Goal: Communication & Community: Connect with others

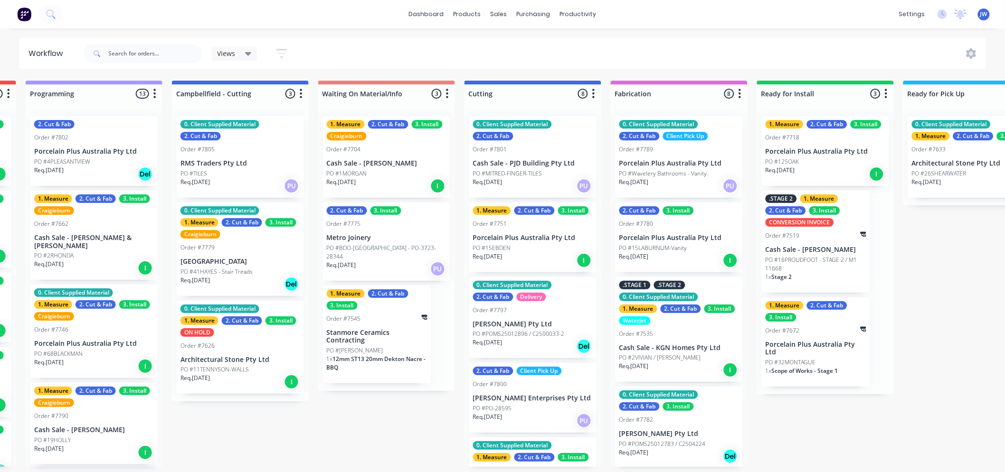
scroll to position [0, 438]
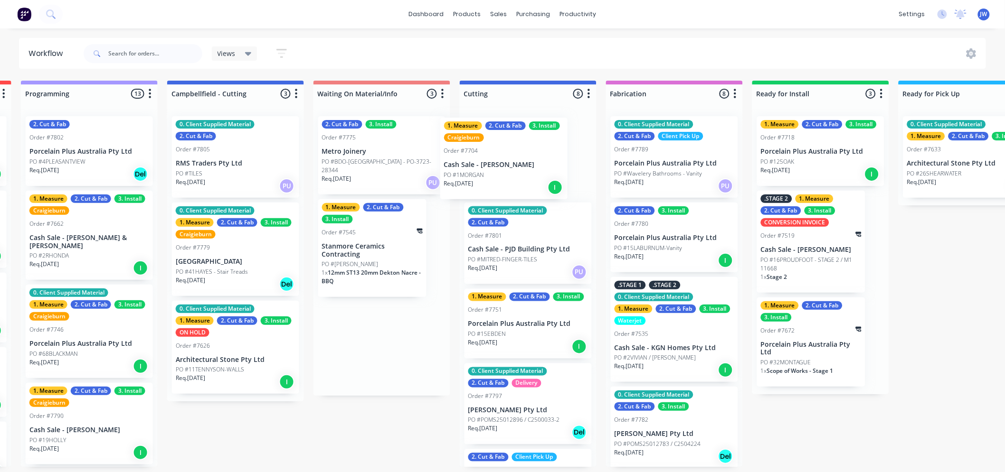
drag, startPoint x: 358, startPoint y: 169, endPoint x: 486, endPoint y: 173, distance: 128.3
click at [486, 173] on div "Submitted 15 Status colour #273444 hex #273444 Save Cancel Summaries Total orde…" at bounding box center [553, 274] width 1997 height 387
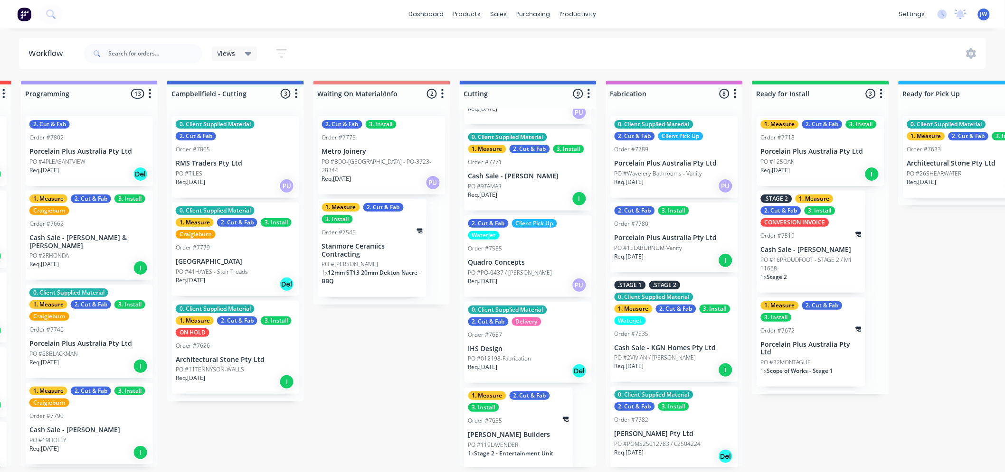
scroll to position [396, 0]
click at [518, 441] on div "PO #119LAVENDER" at bounding box center [518, 444] width 101 height 9
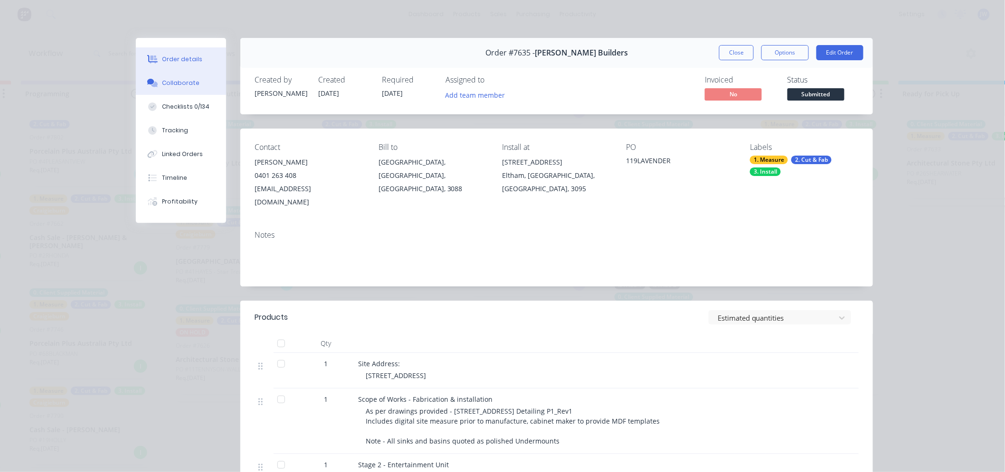
click at [168, 86] on div "Collaborate" at bounding box center [181, 83] width 38 height 9
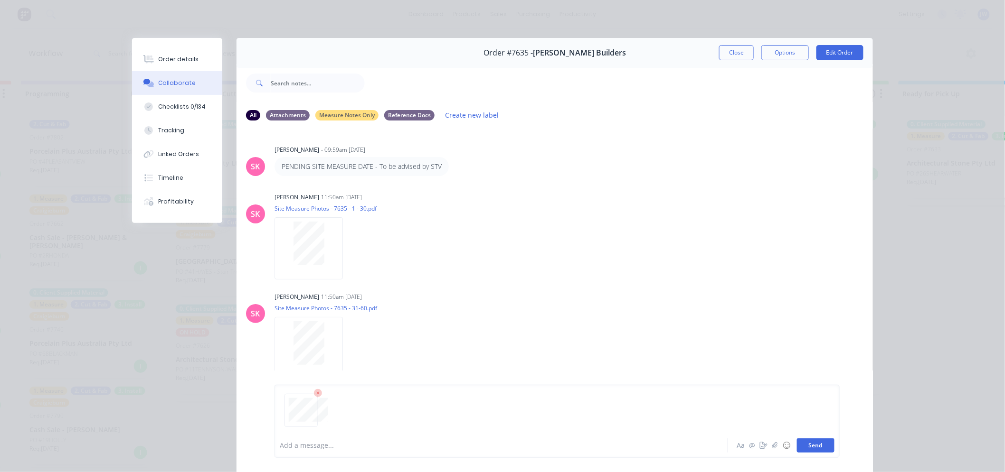
click at [821, 440] on button "Send" at bounding box center [816, 446] width 38 height 14
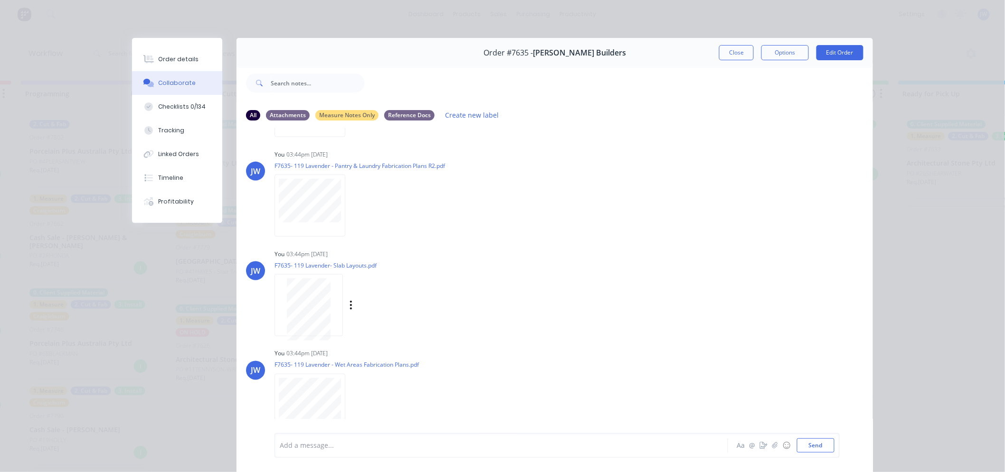
scroll to position [641, 0]
click at [725, 53] on button "Close" at bounding box center [736, 52] width 35 height 15
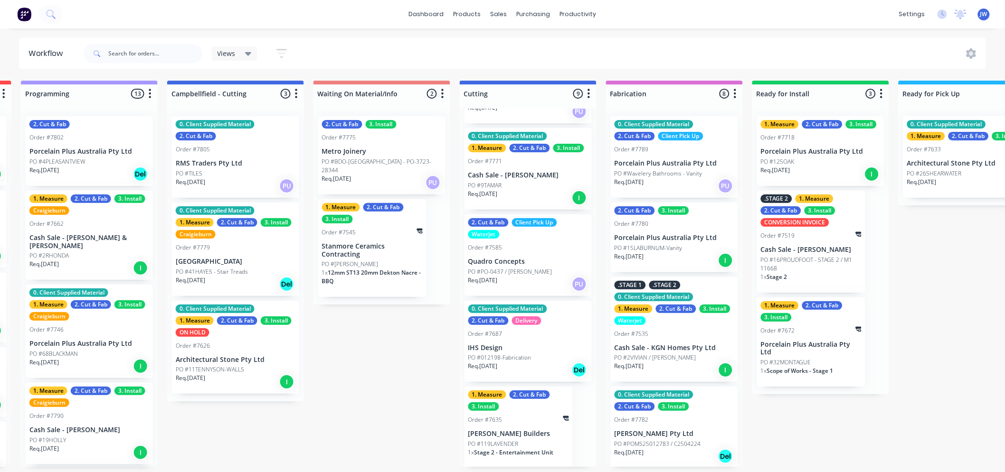
click at [377, 434] on div "Submitted 15 Status colour #273444 hex #273444 Save Cancel Summaries Total orde…" at bounding box center [553, 274] width 1997 height 387
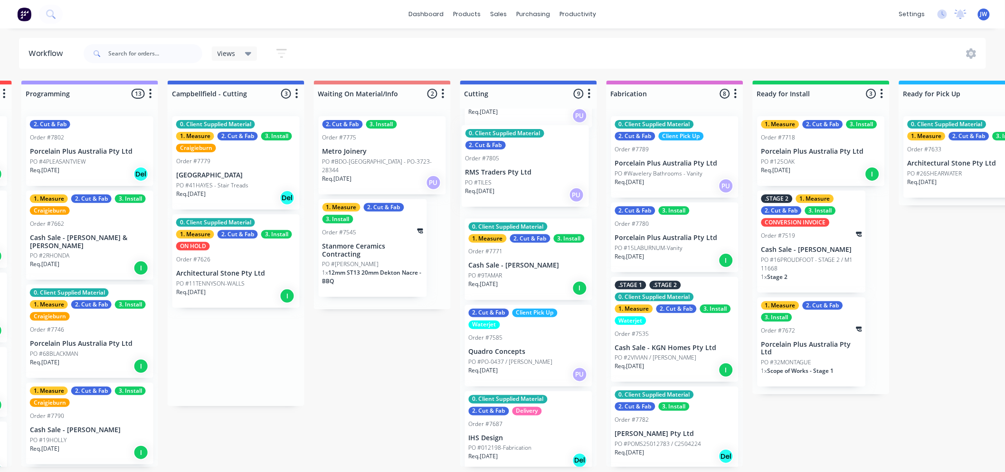
scroll to position [377, 0]
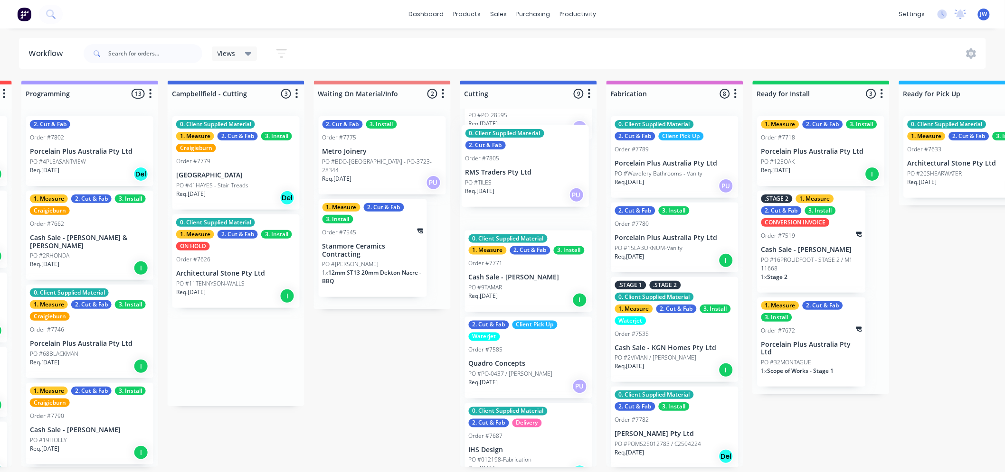
drag, startPoint x: 203, startPoint y: 160, endPoint x: 500, endPoint y: 171, distance: 296.5
click at [500, 171] on div "Submitted 15 Status colour #273444 hex #273444 Save Cancel Summaries Total orde…" at bounding box center [553, 274] width 1997 height 387
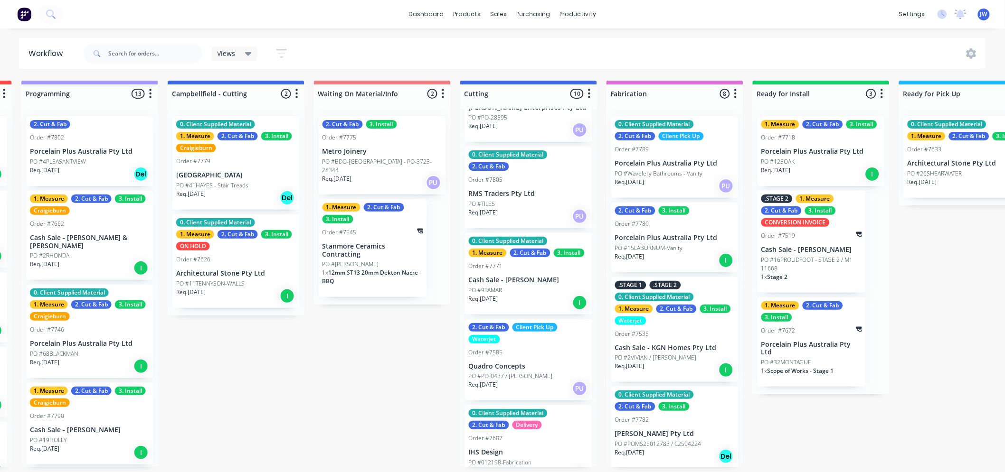
click at [505, 190] on p "RMS Traders Pty Ltd" at bounding box center [529, 194] width 120 height 8
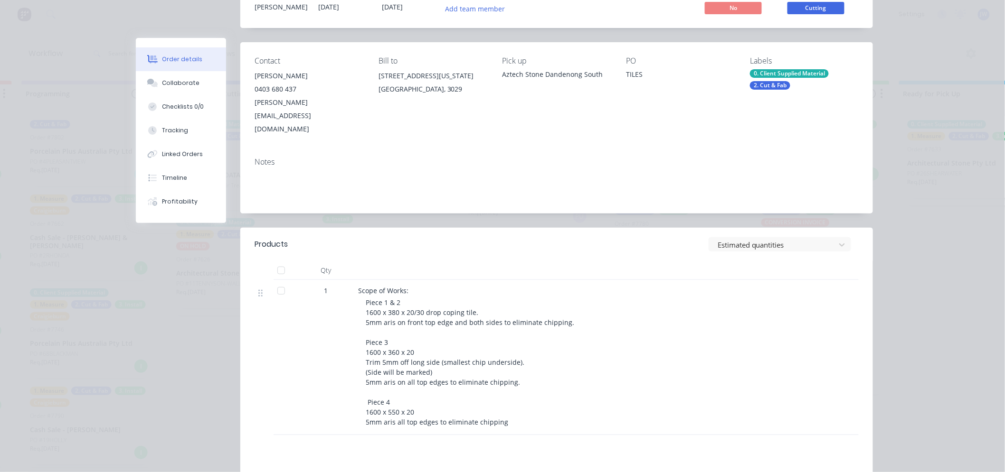
scroll to position [0, 0]
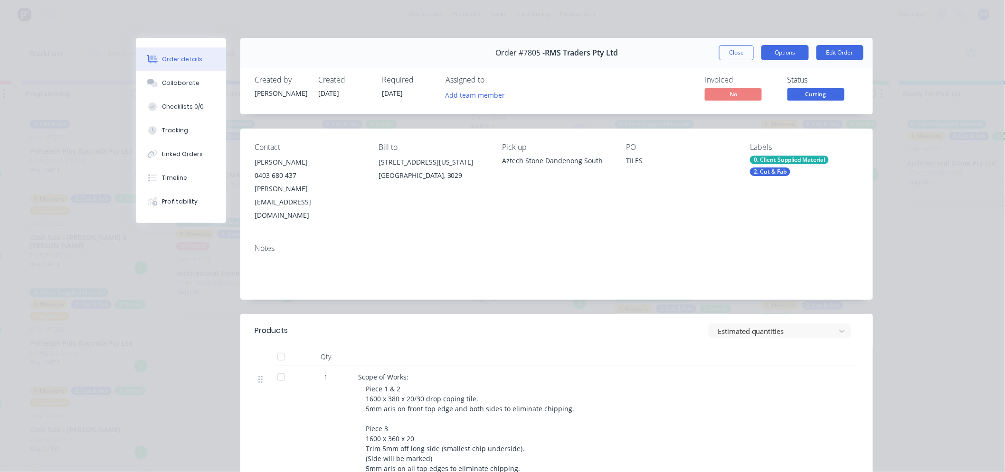
click at [795, 55] on button "Options" at bounding box center [784, 52] width 47 height 15
click at [756, 98] on div "Work Order" at bounding box center [758, 96] width 83 height 14
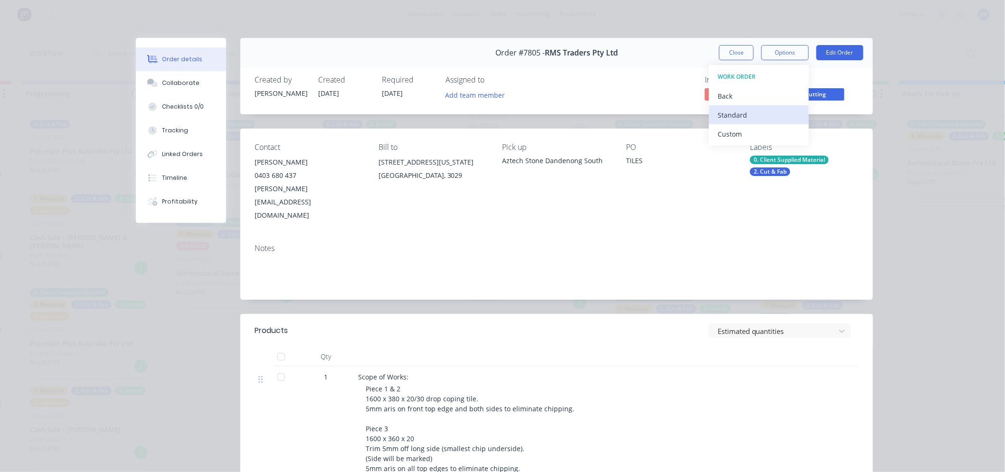
click at [749, 115] on div "Standard" at bounding box center [758, 115] width 83 height 14
